Goal: Information Seeking & Learning: Learn about a topic

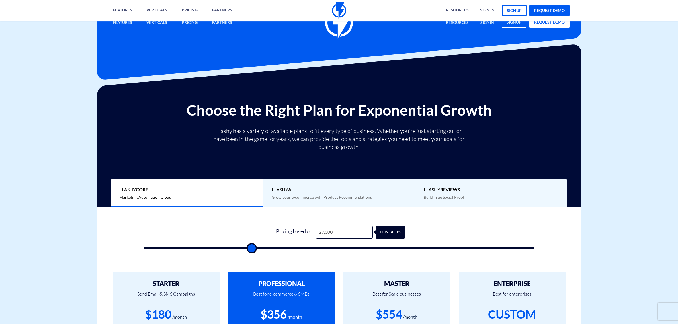
click at [354, 226] on input "27,000" at bounding box center [344, 232] width 57 height 13
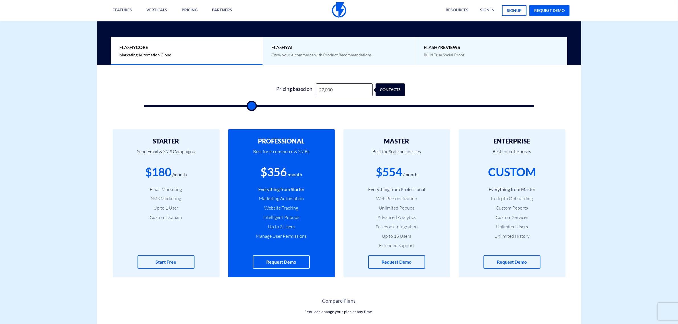
click at [354, 87] on input "27,000" at bounding box center [344, 89] width 57 height 13
type input "5"
type input "500"
type input "52"
type input "500"
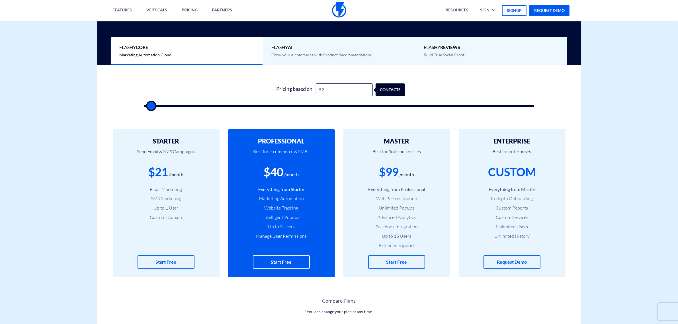
type input "520"
type input "500"
type input "5,200"
type input "5000"
type input "52,000"
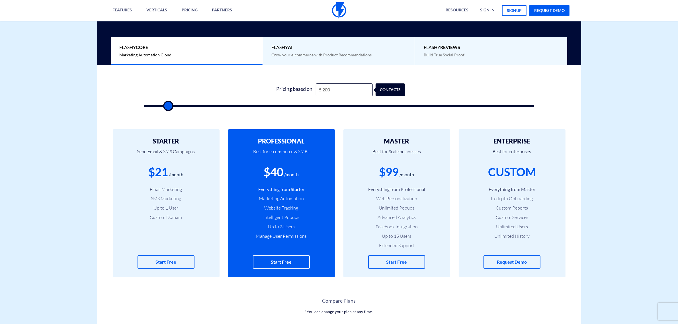
type input "52000"
type input "52,000"
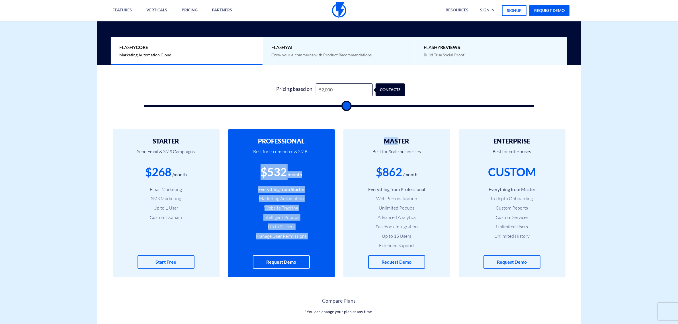
drag, startPoint x: 398, startPoint y: 145, endPoint x: 268, endPoint y: 178, distance: 133.9
click at [263, 179] on div "STARTER Send Email & SMS Campaigns $268 /month Email Marketing SMS Marketing Up…" at bounding box center [339, 203] width 484 height 171
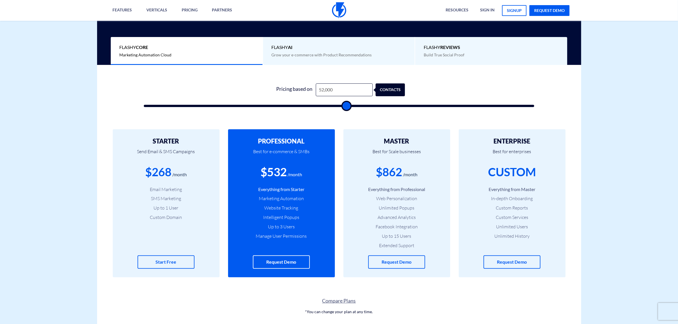
click at [226, 288] on div "STARTER Send Email & SMS Campaigns $268 /month Email Marketing SMS Marketing Up…" at bounding box center [339, 203] width 484 height 171
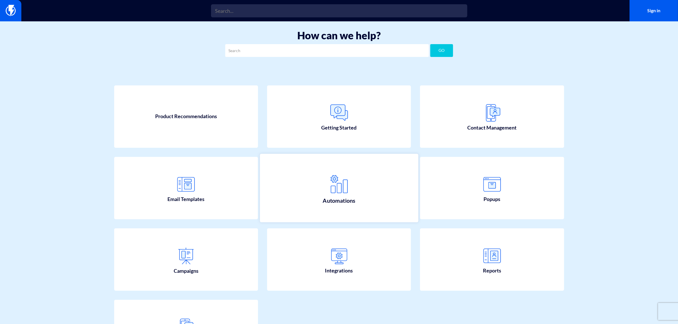
click at [352, 195] on link "Automations" at bounding box center [339, 188] width 158 height 69
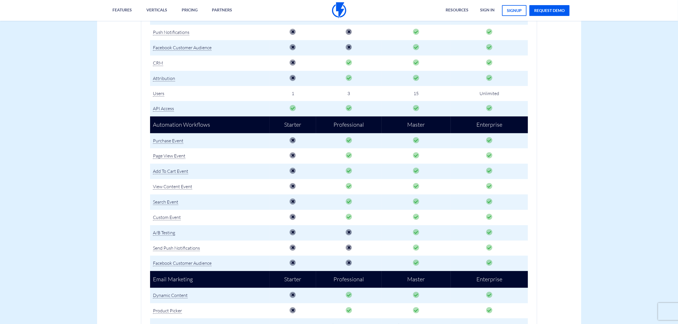
scroll to position [320, 0]
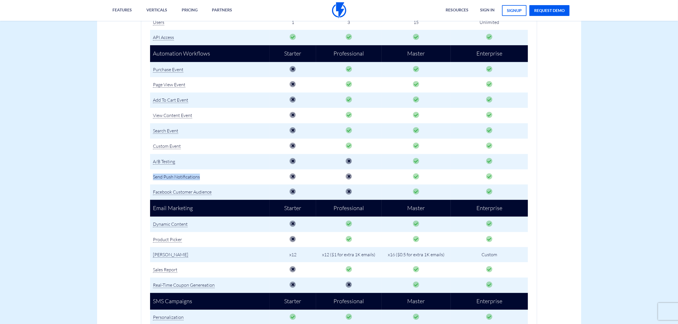
drag, startPoint x: 163, startPoint y: 173, endPoint x: 221, endPoint y: 176, distance: 57.9
click at [220, 176] on td "Send Push Notifications" at bounding box center [210, 176] width 120 height 15
click at [425, 170] on td at bounding box center [416, 176] width 69 height 15
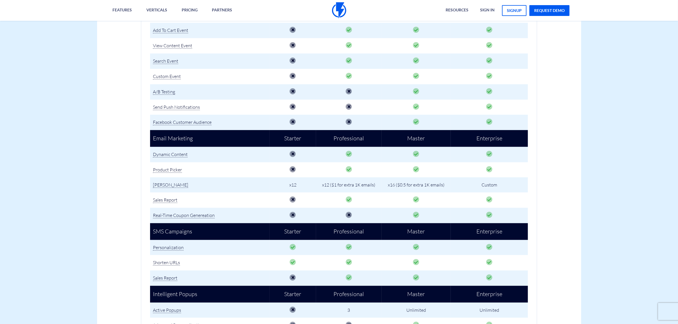
scroll to position [392, 0]
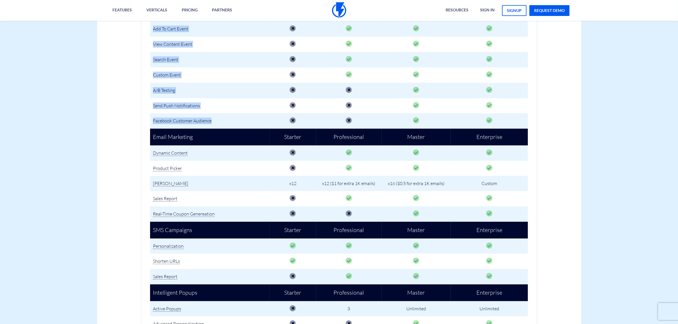
drag, startPoint x: 179, startPoint y: 117, endPoint x: 237, endPoint y: 117, distance: 58.4
click at [237, 117] on div "Main Features Starter Professional Master Enterprise Email Marketing" at bounding box center [339, 175] width 395 height 850
click at [220, 116] on td "Facebook Customer Audience" at bounding box center [210, 120] width 120 height 15
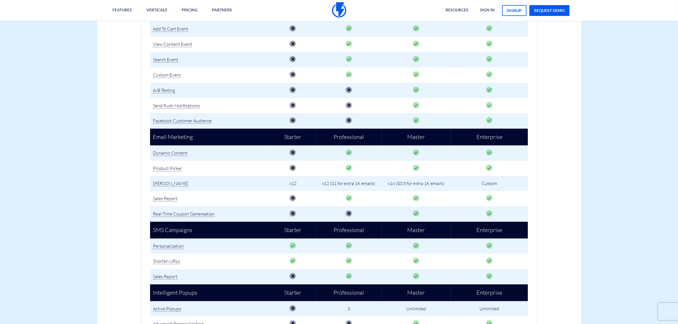
click at [220, 116] on td "Facebook Customer Audience" at bounding box center [210, 120] width 120 height 15
drag, startPoint x: 412, startPoint y: 116, endPoint x: 428, endPoint y: 115, distance: 16.2
click at [428, 115] on td at bounding box center [416, 120] width 69 height 15
click at [349, 118] on icon at bounding box center [349, 121] width 6 height 6
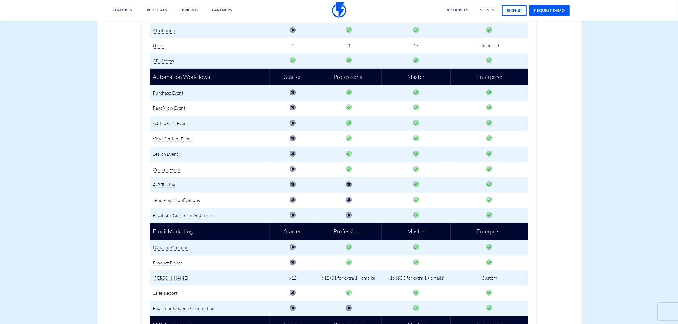
scroll to position [285, 0]
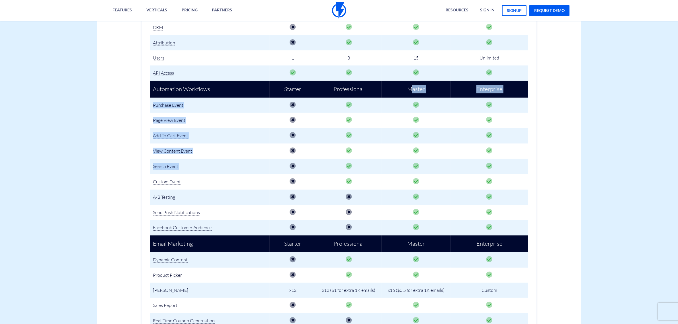
drag, startPoint x: 410, startPoint y: 93, endPoint x: 423, endPoint y: 163, distance: 71.5
click at [423, 163] on tbody "Main Features Starter Professional Master Enterprise Email Marketing SMS Market…" at bounding box center [339, 283] width 378 height 837
drag, startPoint x: 355, startPoint y: 88, endPoint x: 352, endPoint y: 183, distance: 94.3
click at [352, 183] on tbody "Main Features Starter Professional Master Enterprise Email Marketing SMS Market…" at bounding box center [339, 283] width 378 height 837
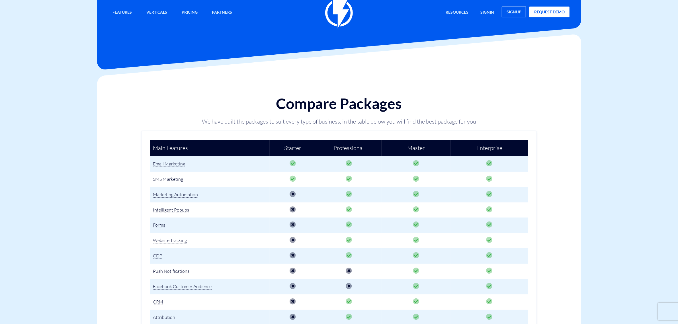
scroll to position [0, 0]
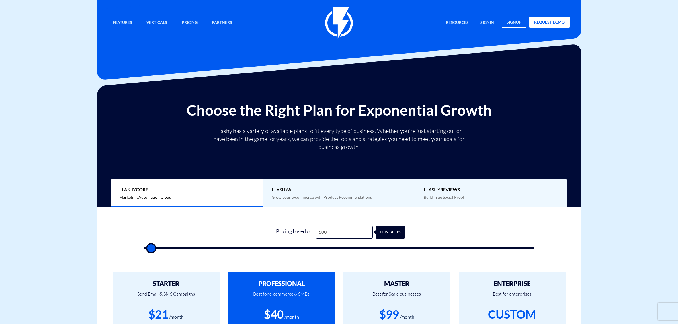
click at [342, 232] on input "500" at bounding box center [344, 232] width 57 height 13
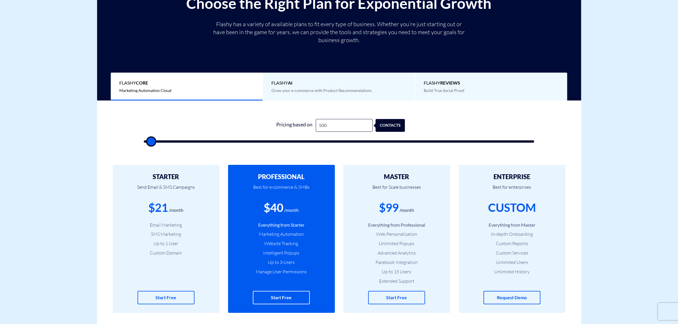
scroll to position [142, 0]
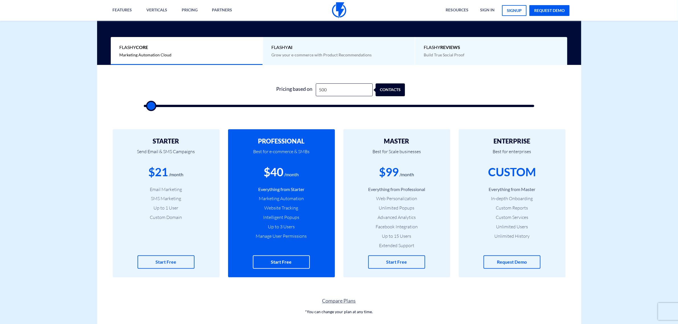
click at [382, 227] on li "Facebook Integration" at bounding box center [397, 227] width 90 height 7
click at [388, 227] on li "Facebook Integration" at bounding box center [397, 227] width 90 height 7
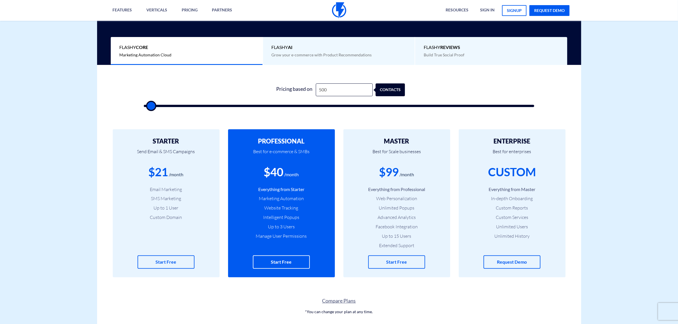
click at [390, 208] on li "Unlimited Popups" at bounding box center [397, 208] width 90 height 7
click at [393, 205] on li "Unlimited Popups" at bounding box center [397, 208] width 90 height 7
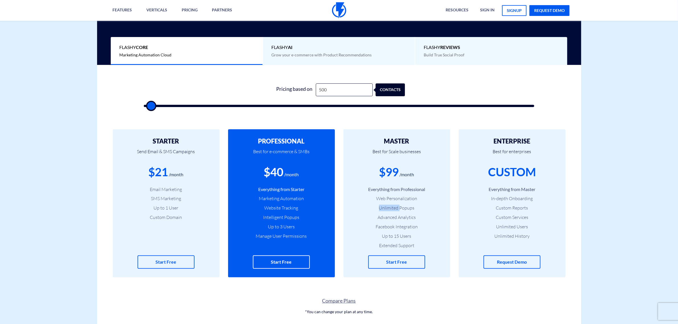
click at [393, 205] on li "Unlimited Popups" at bounding box center [397, 208] width 90 height 7
click at [391, 209] on li "Unlimited Popups" at bounding box center [397, 208] width 90 height 7
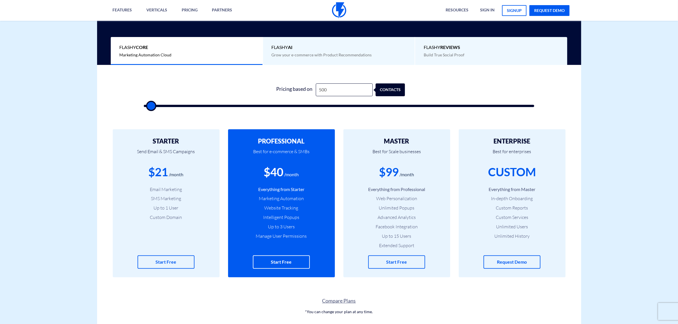
click at [270, 206] on li "Website Tracking" at bounding box center [282, 208] width 90 height 7
click at [390, 247] on li "Extended Support" at bounding box center [397, 245] width 90 height 7
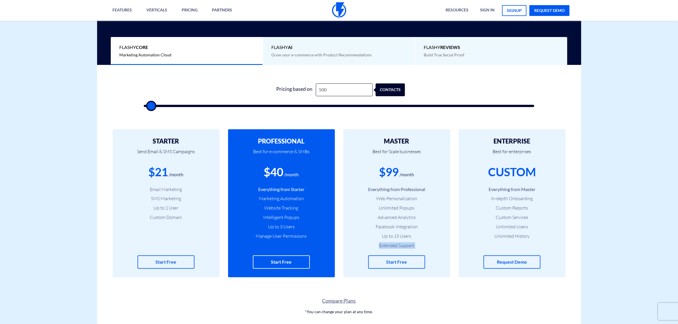
click at [390, 247] on li "Extended Support" at bounding box center [397, 245] width 90 height 7
click at [395, 244] on li "Extended Support" at bounding box center [397, 245] width 90 height 7
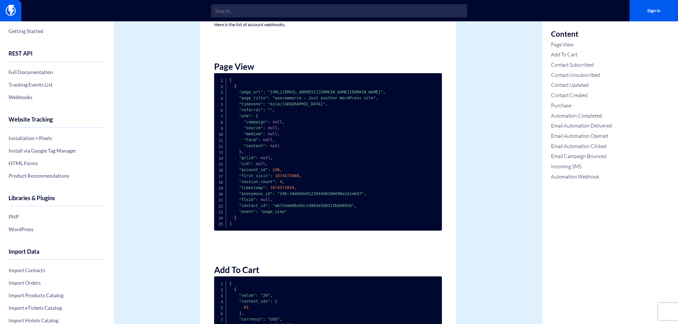
scroll to position [142, 0]
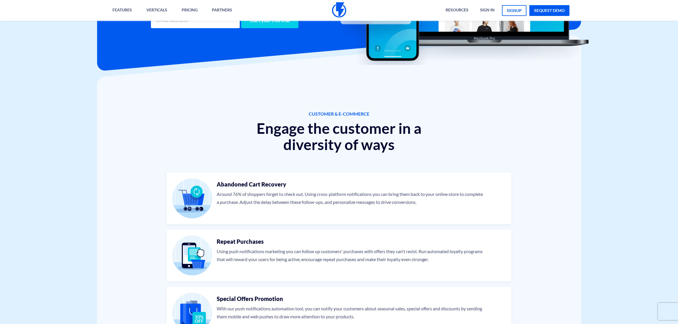
scroll to position [142, 0]
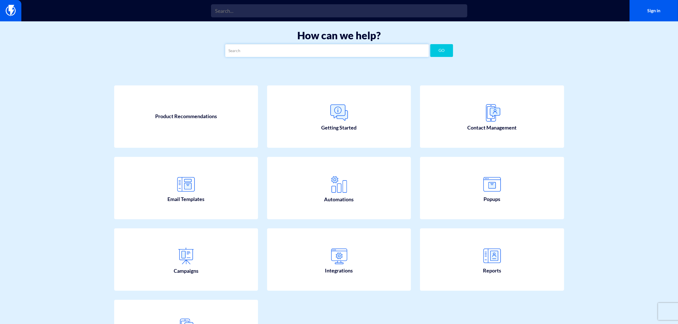
click at [341, 51] on input "text" at bounding box center [327, 50] width 204 height 13
type input "פ"
type input "Push Notifications"
click at [442, 52] on button "GO" at bounding box center [441, 50] width 23 height 13
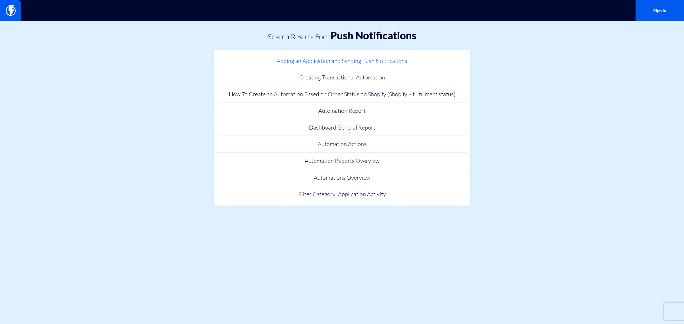
click at [314, 61] on link "Adding an Application and Sending Push Notifications" at bounding box center [341, 61] width 251 height 17
